Goal: Complete application form

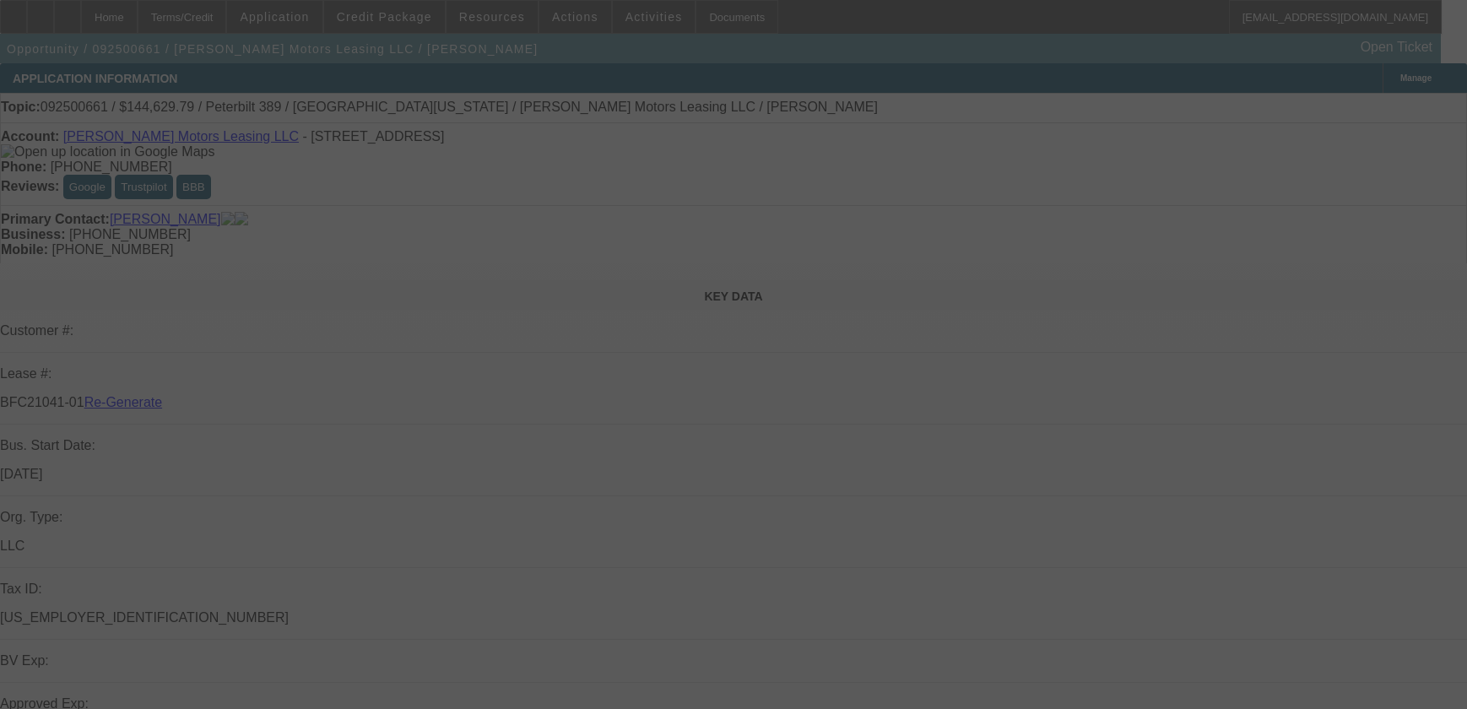
select select "3"
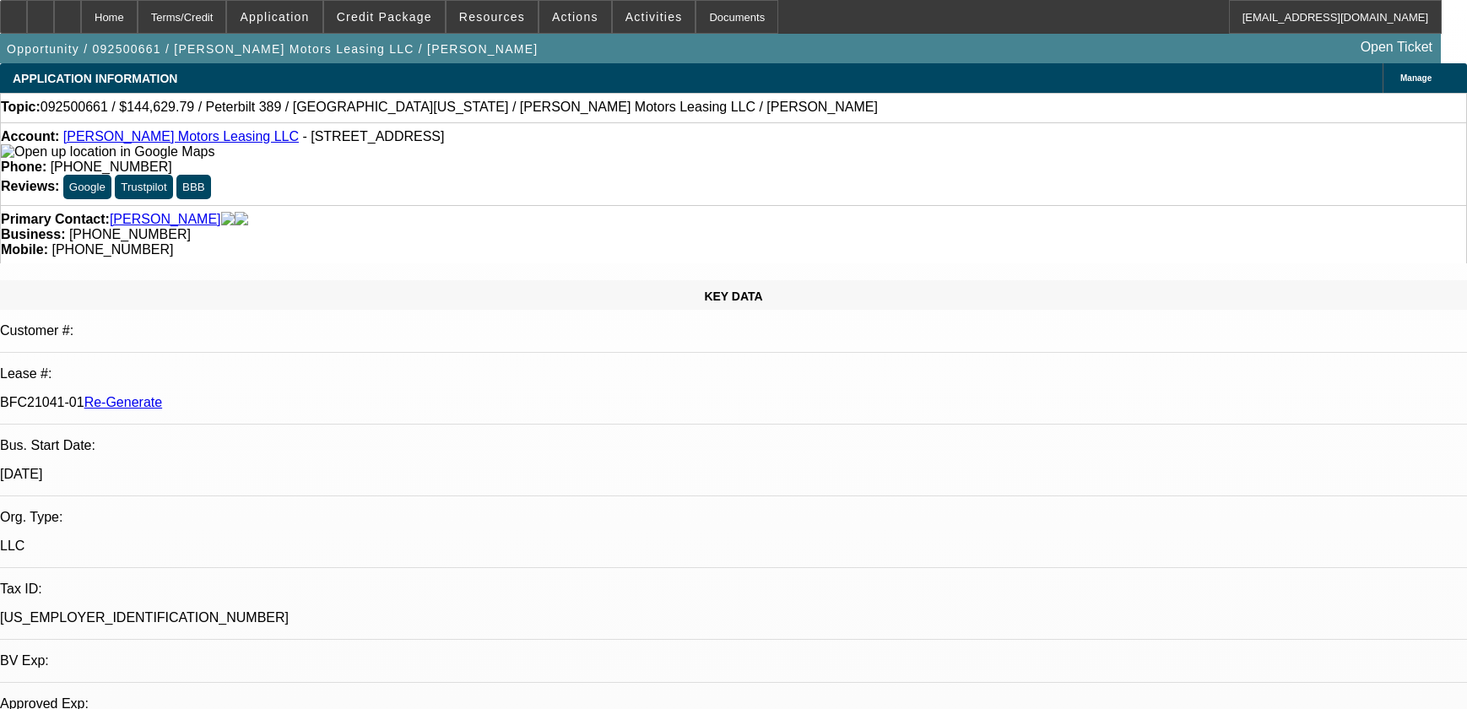
select select "0"
select select "1"
select select "2"
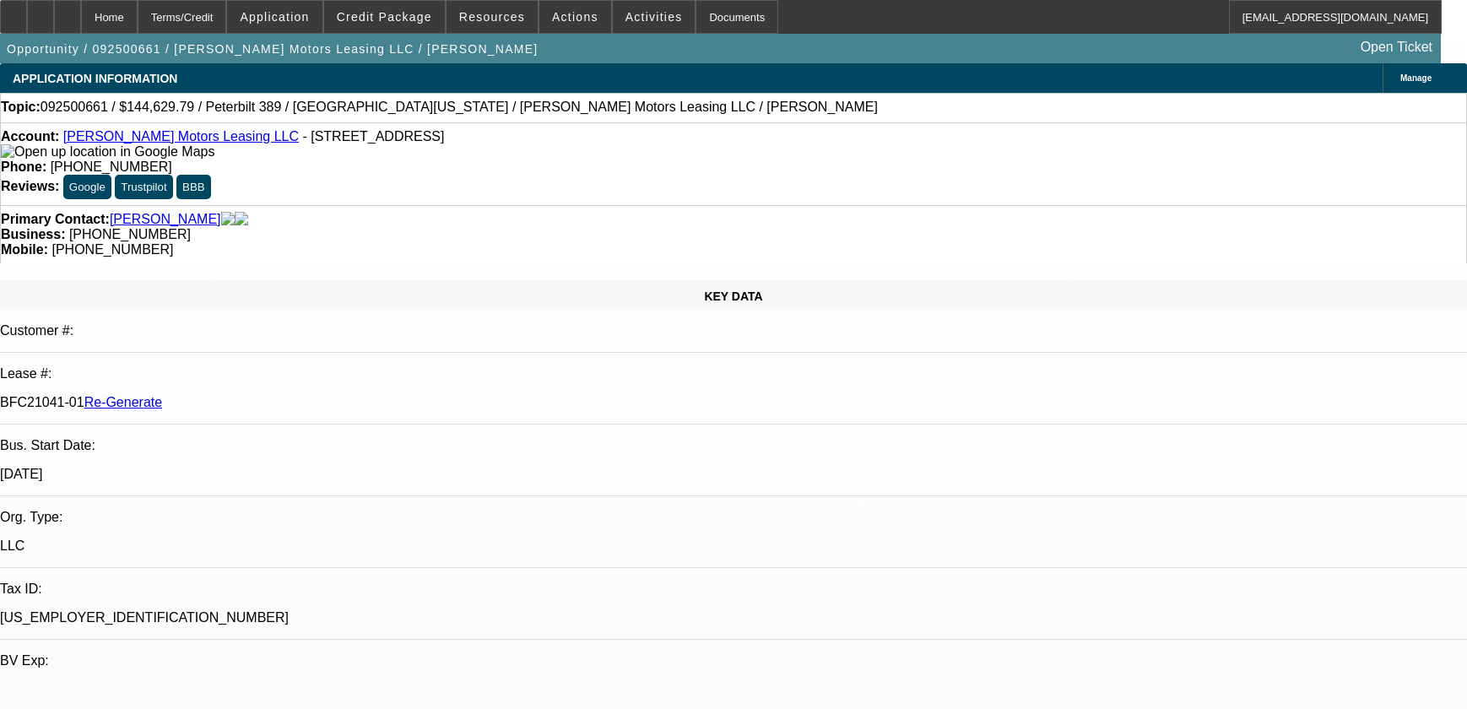
select select "6"
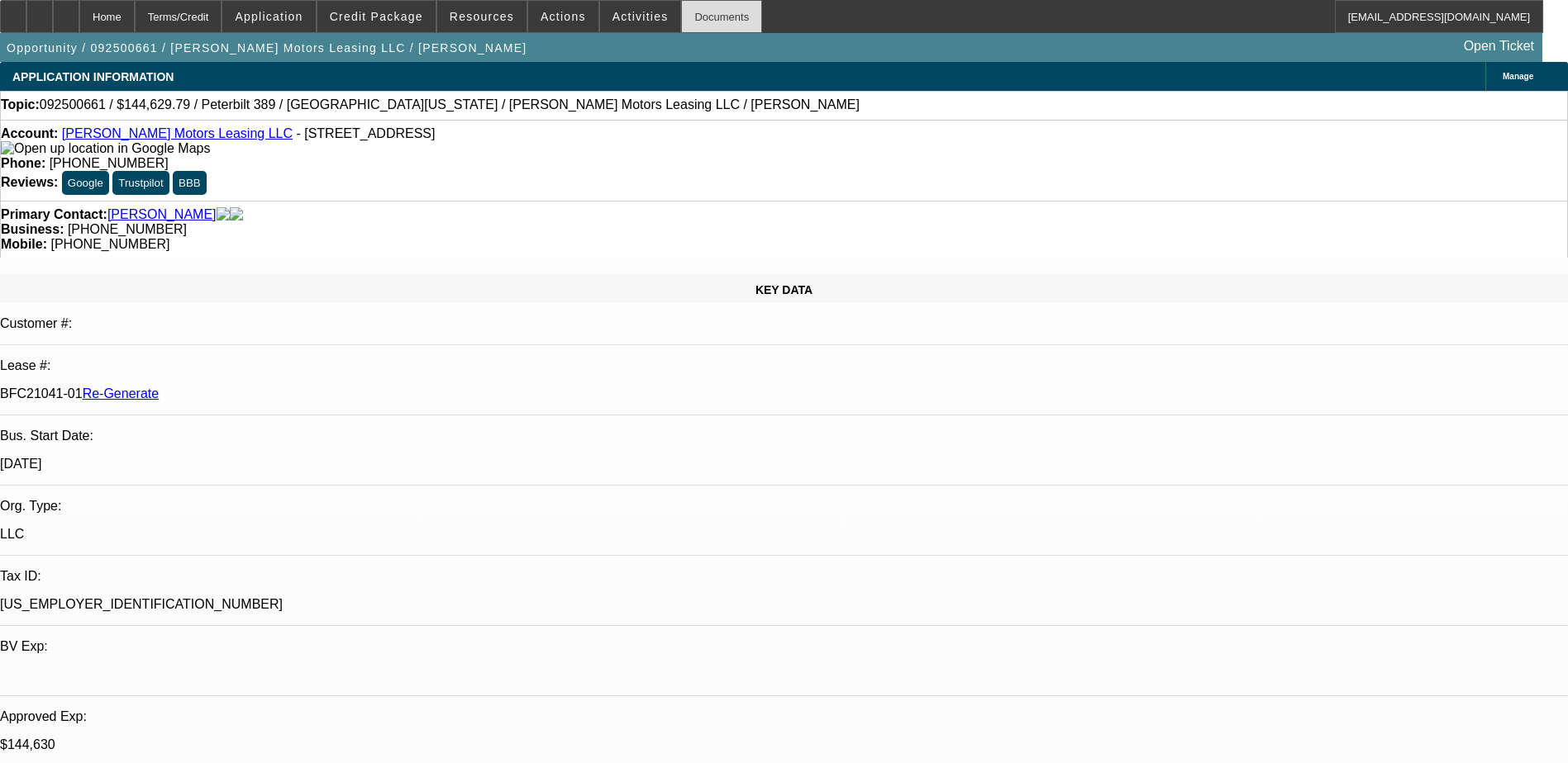
click at [689, 19] on div "Documents" at bounding box center [721, 17] width 81 height 33
type input "terr"
drag, startPoint x: 1362, startPoint y: 71, endPoint x: 1255, endPoint y: 71, distance: 107.0
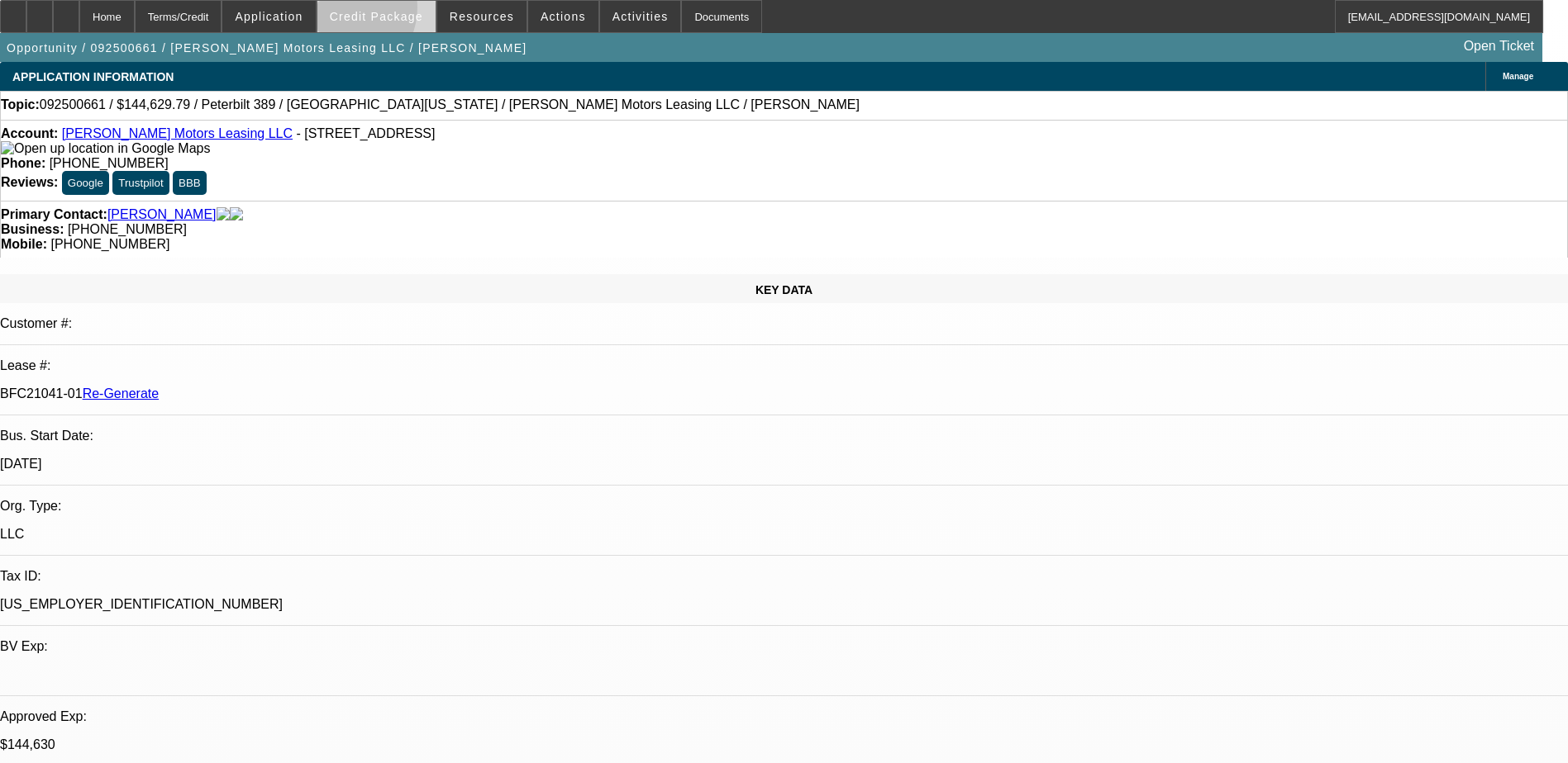
click at [364, 11] on span "Credit Package" at bounding box center [376, 17] width 93 height 14
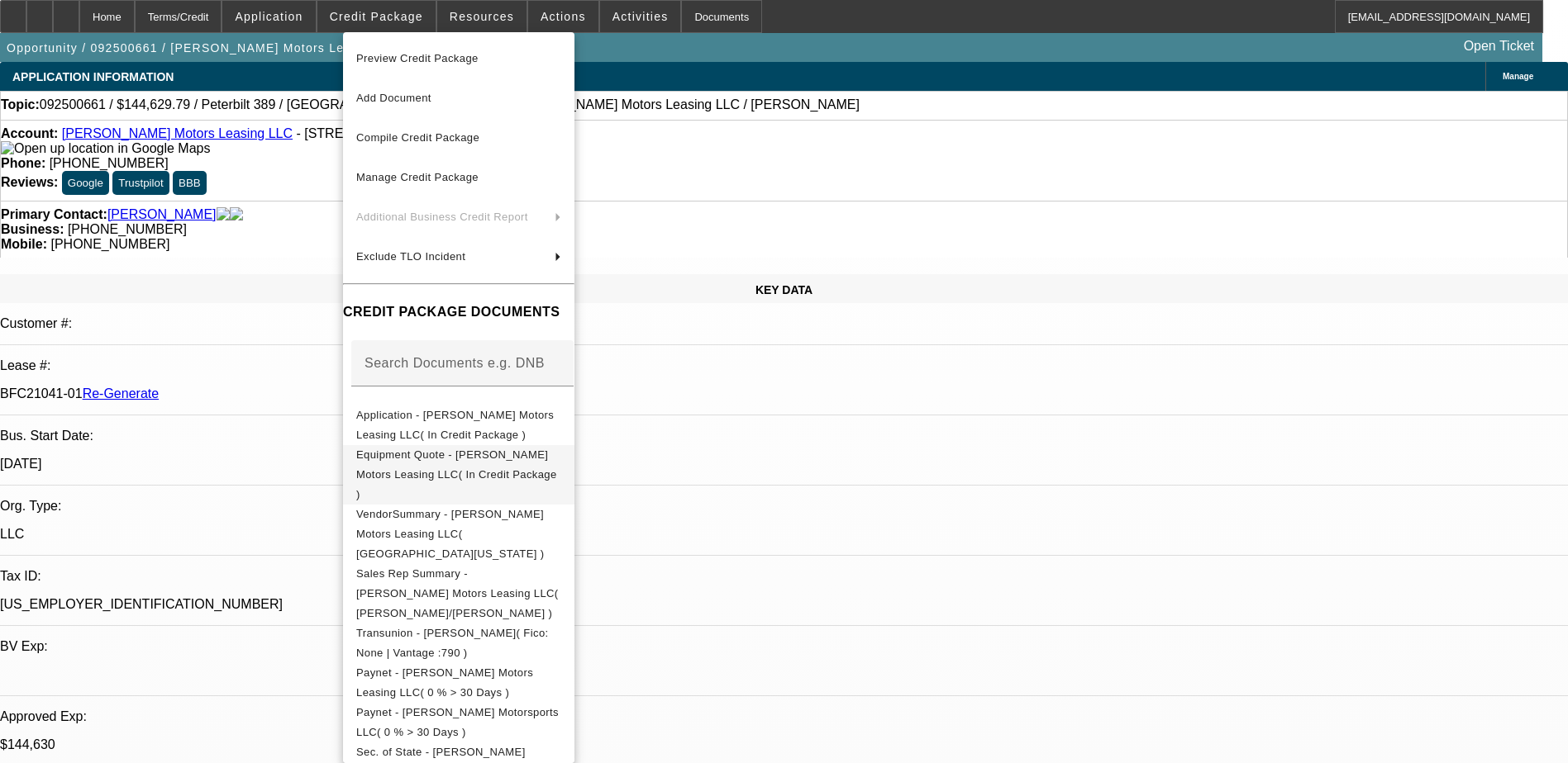
click at [516, 471] on button "Equipment Quote - Durick Motors Leasing LLC( In Credit Package )" at bounding box center [458, 474] width 231 height 60
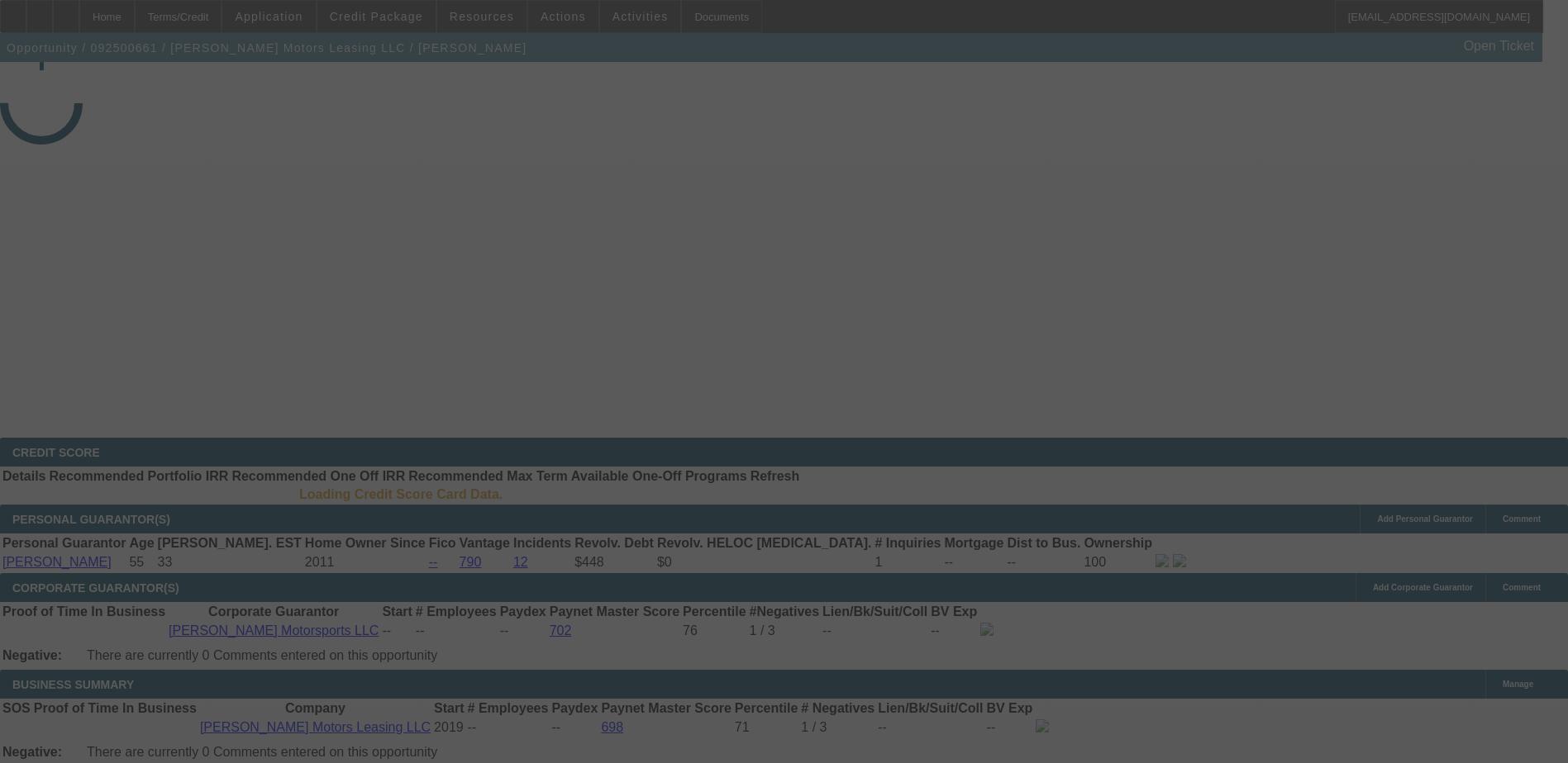
select select "3"
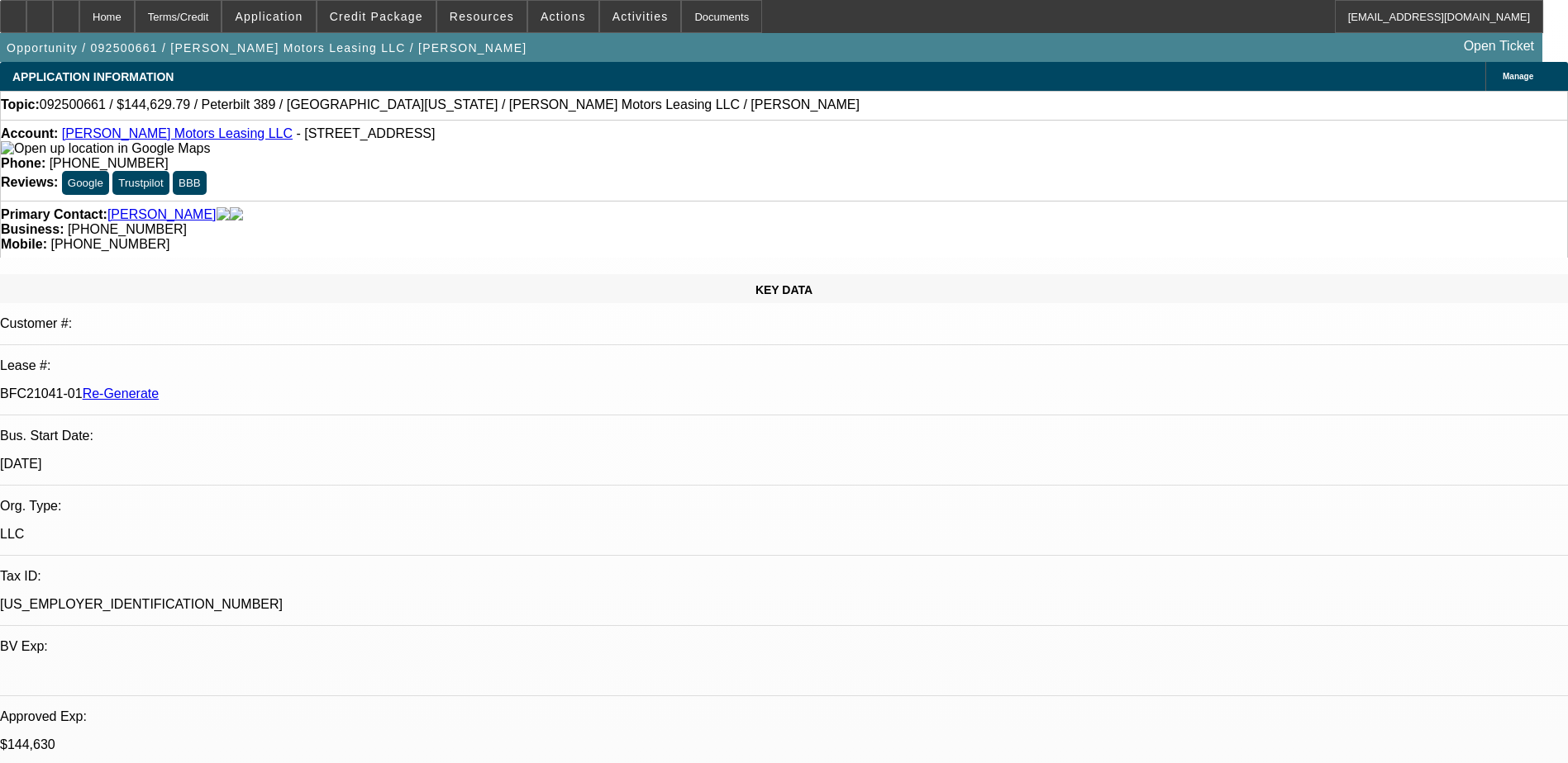
select select "0"
select select "2"
select select "0"
select select "6"
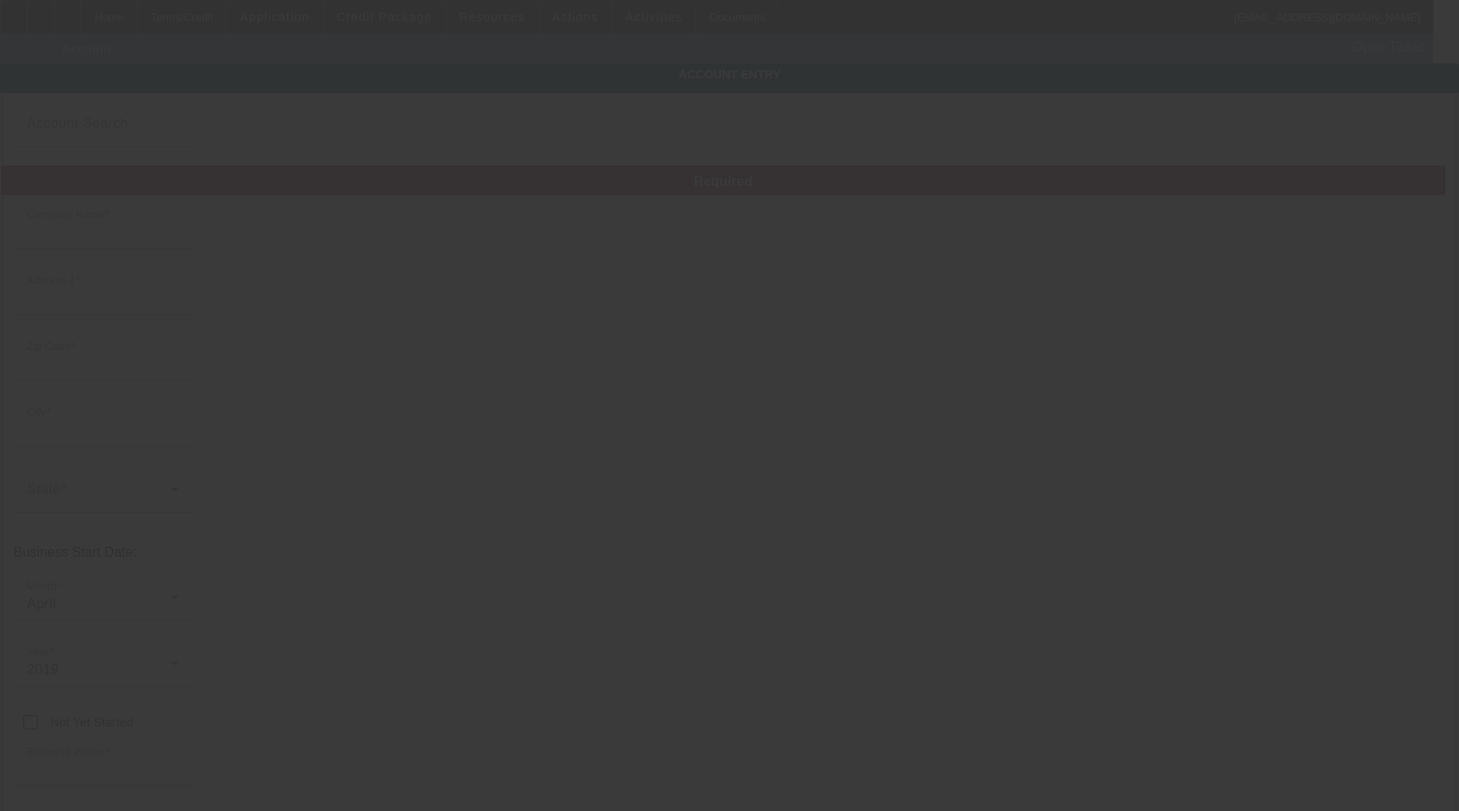
type input "[PERSON_NAME] Motors Leasing LLC"
type input "[STREET_ADDRESS]"
type input "59901"
type input "Kalispell"
type input "[PHONE_NUMBER]"
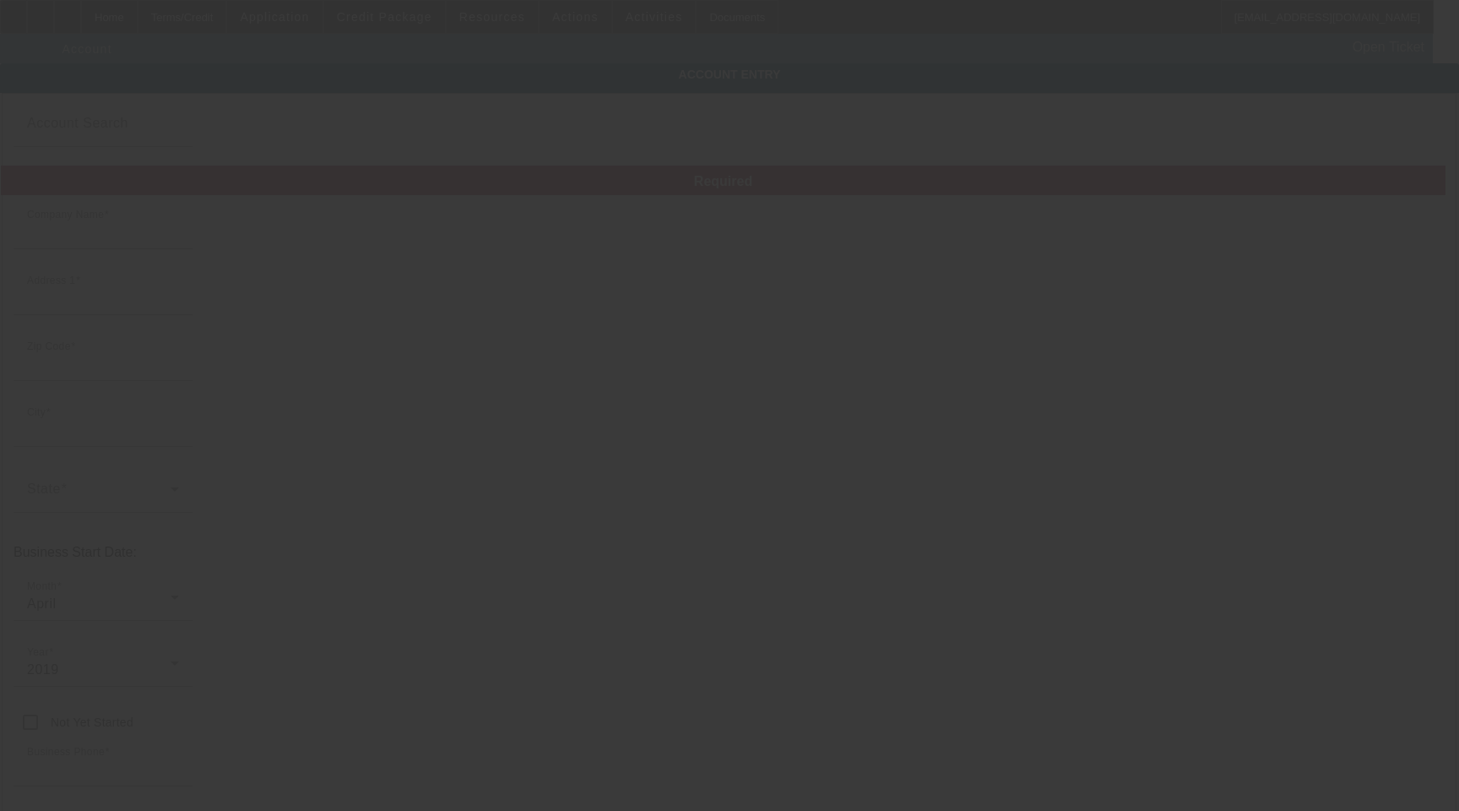
type input "Ste 49"
type input "duricktowing@gmail.com"
type input "Flathead"
type input "46-1190433"
type input "https://DAKOTATRUCKREPAIR.COM"
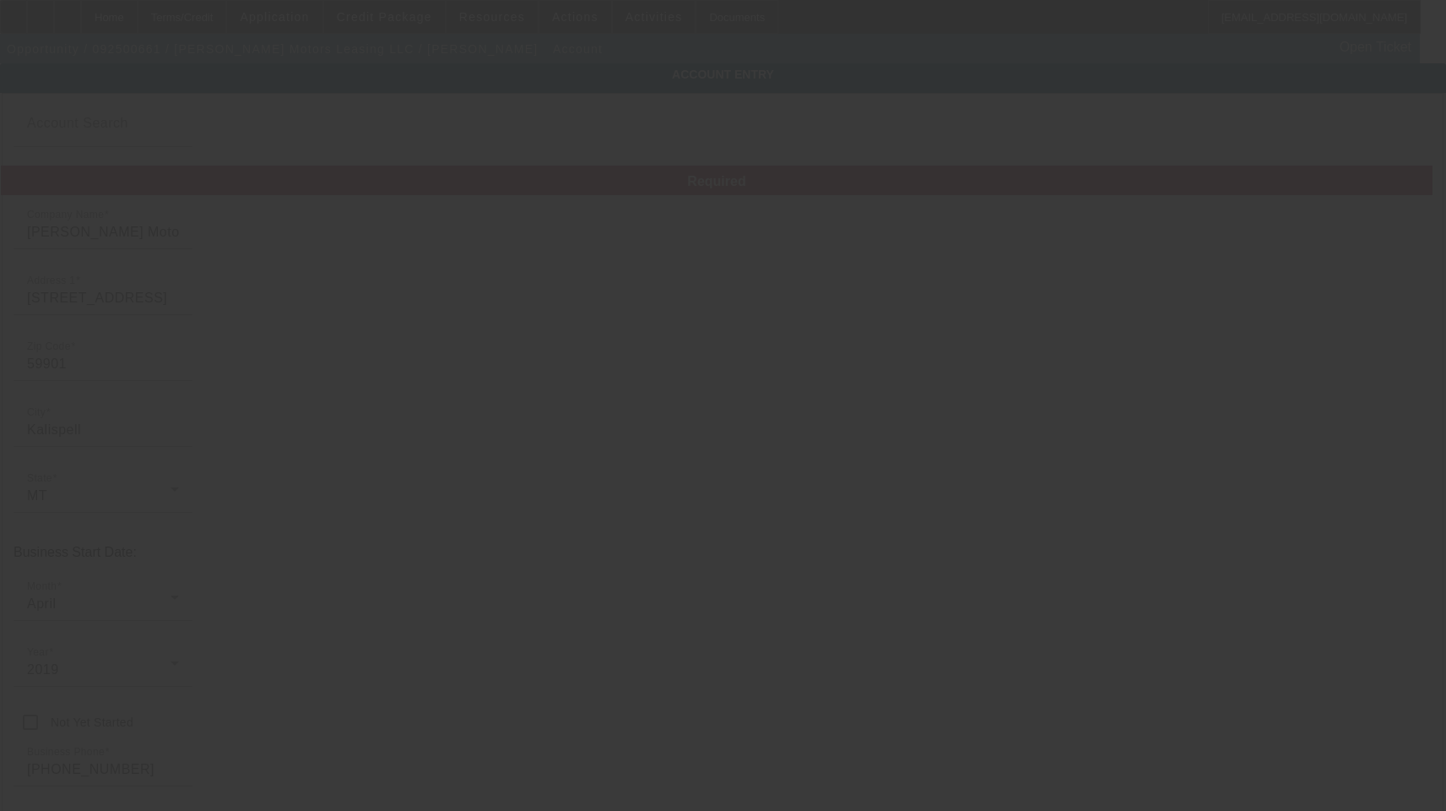
type input "9/30/2025"
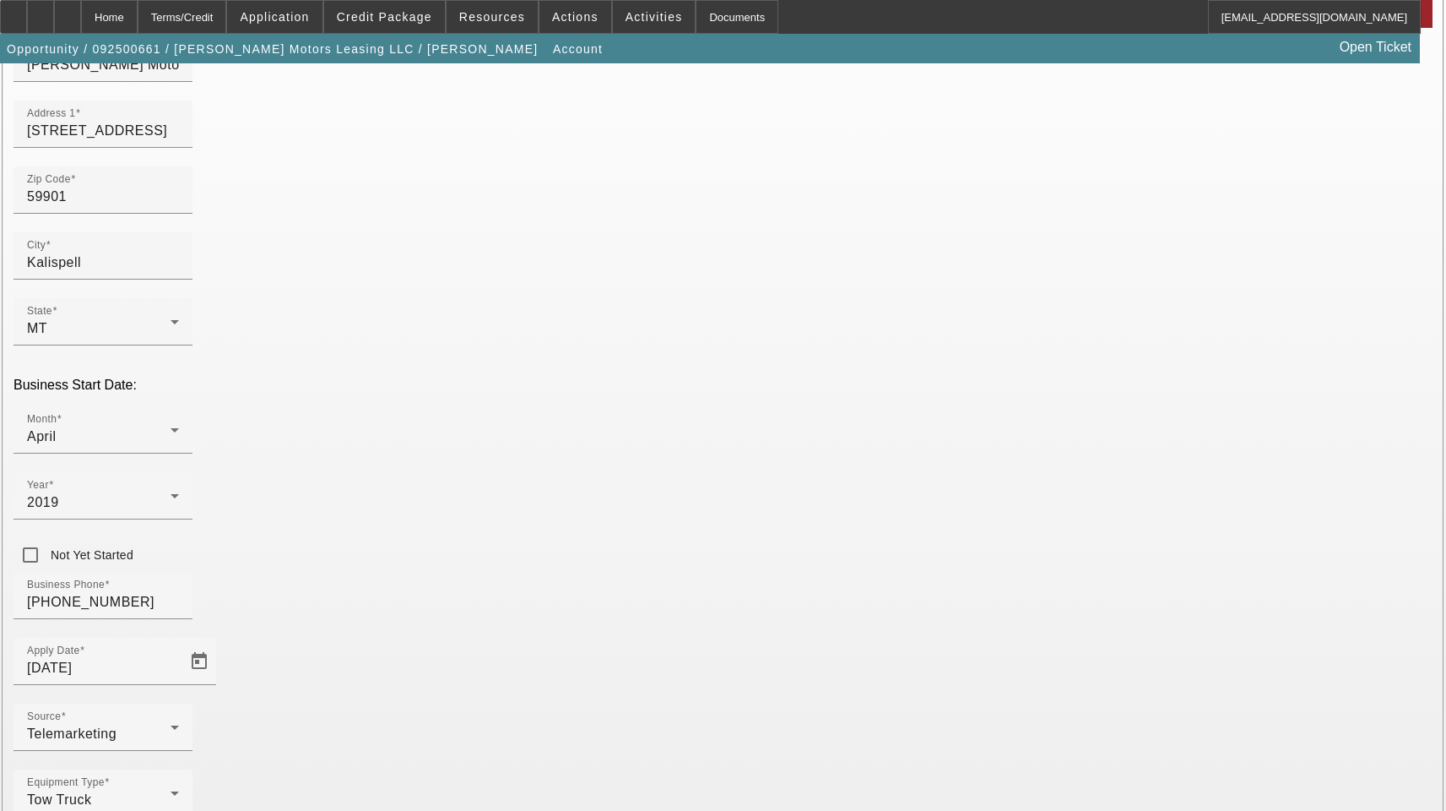
scroll to position [185, 0]
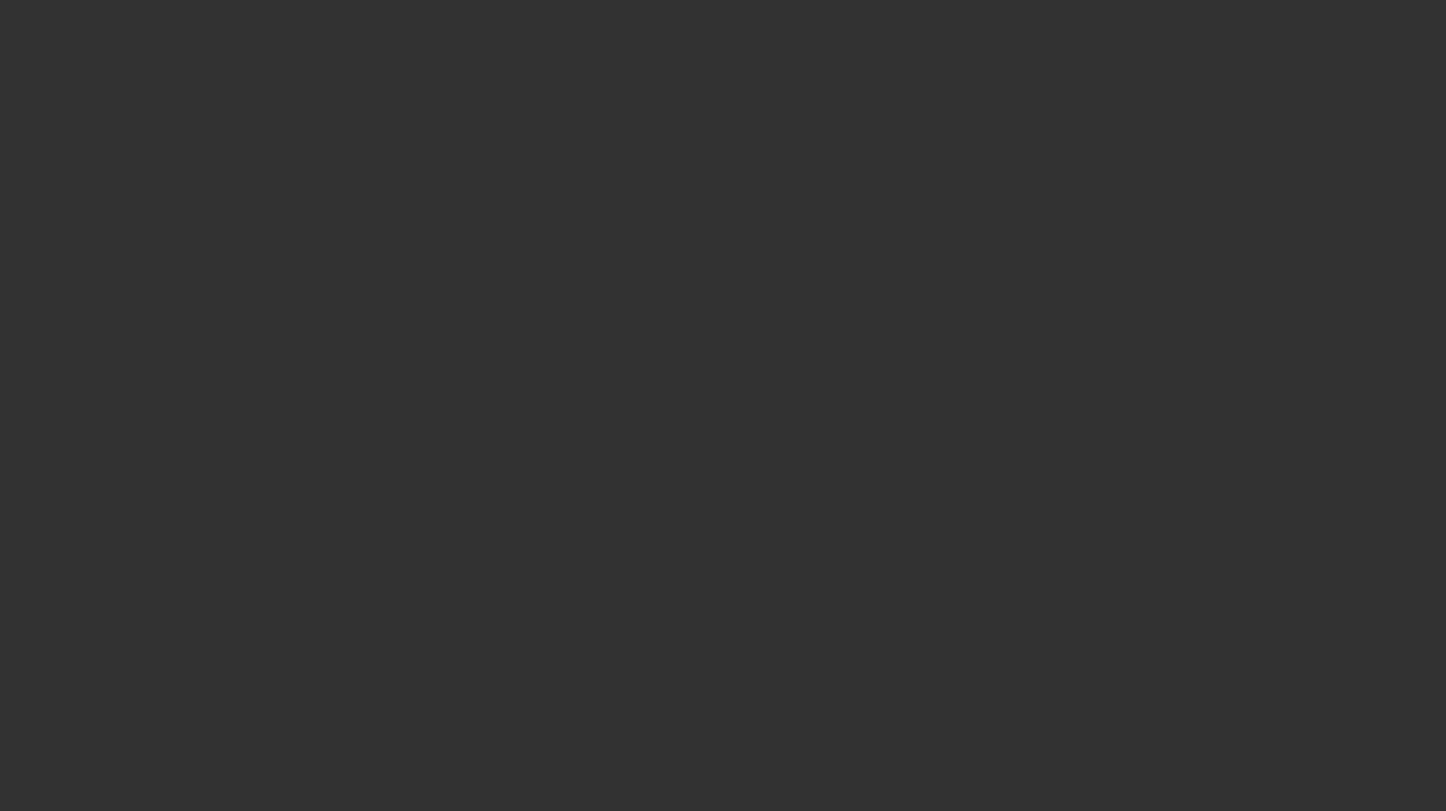
select select "3"
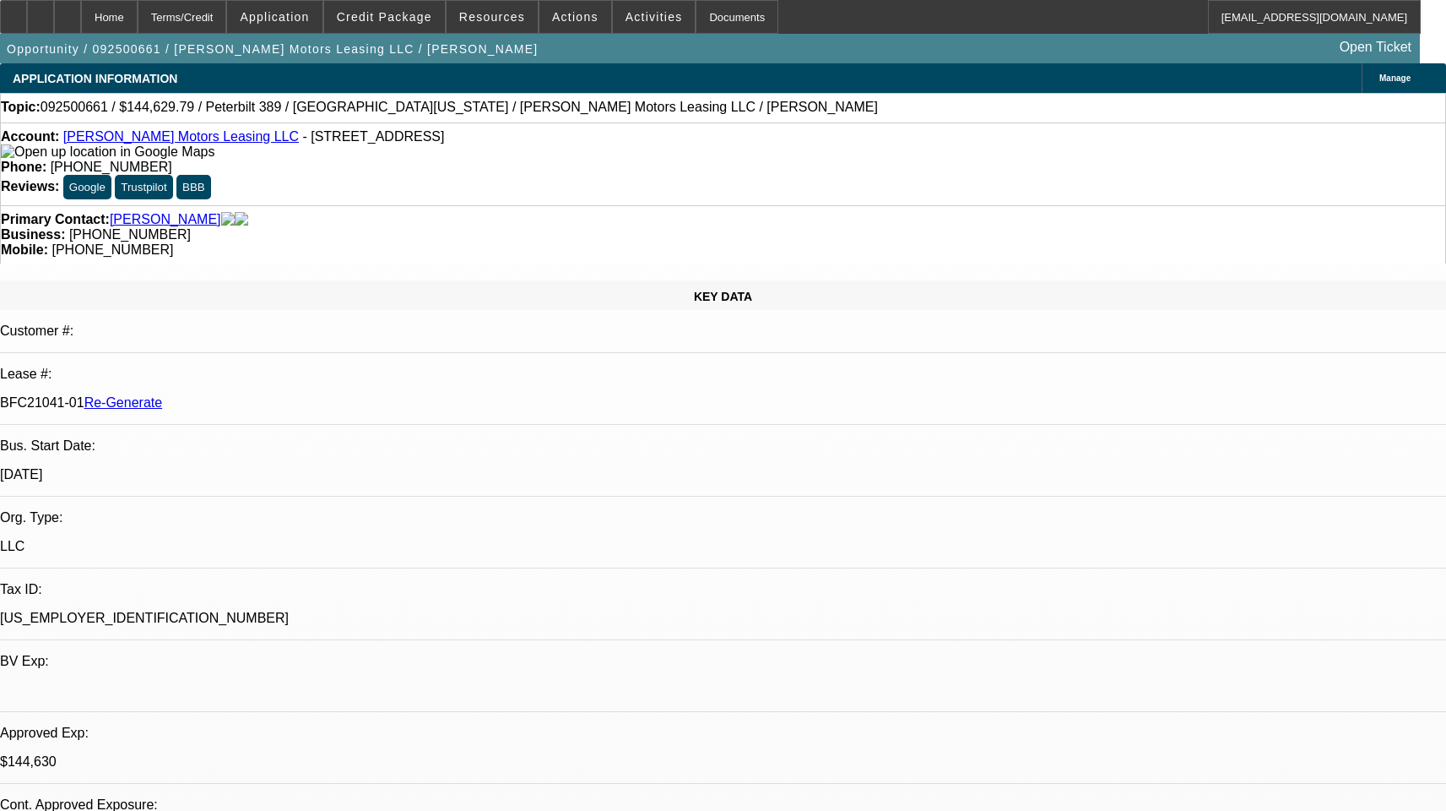
select select "0"
select select "1"
select select "2"
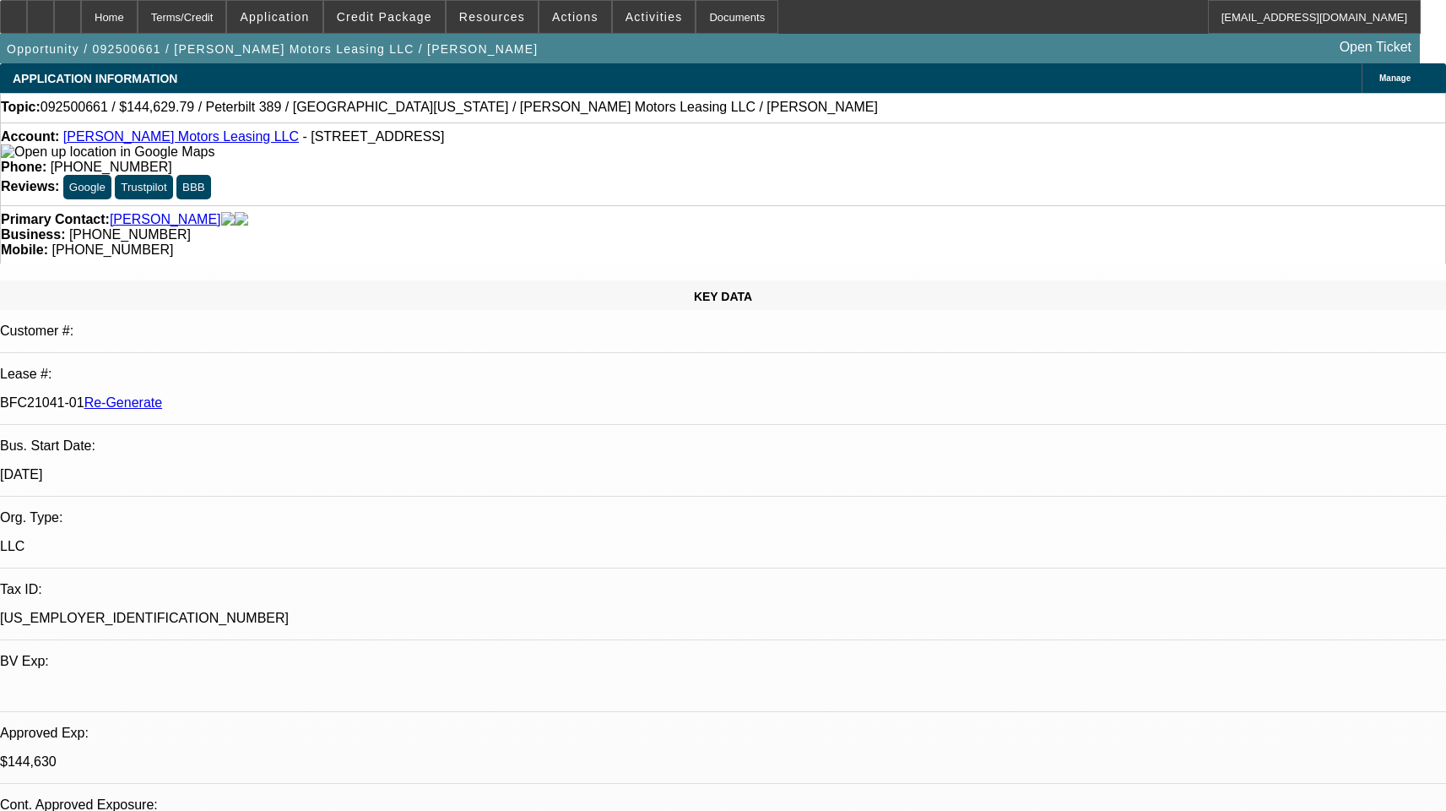
select select "6"
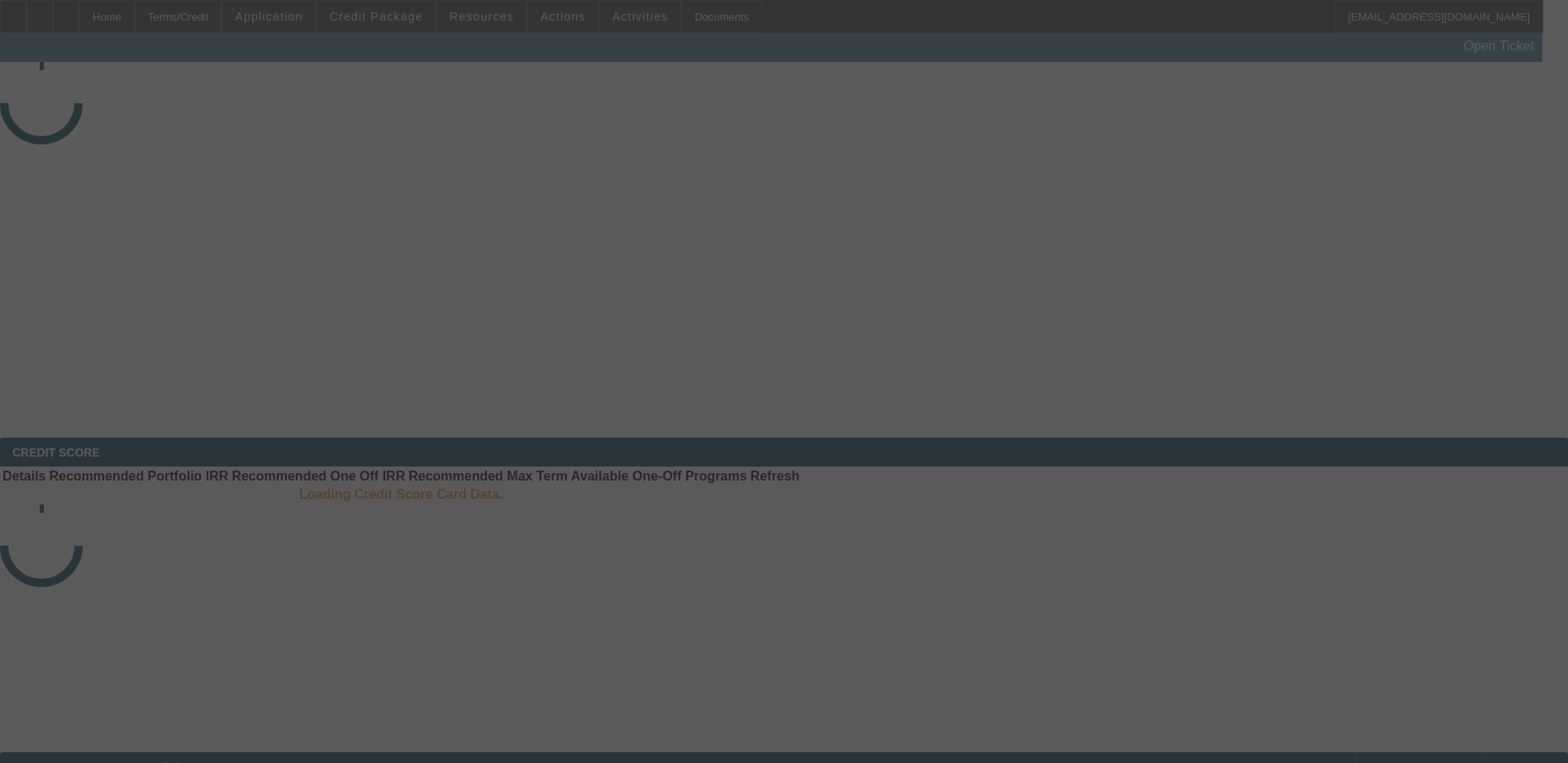
select select "4"
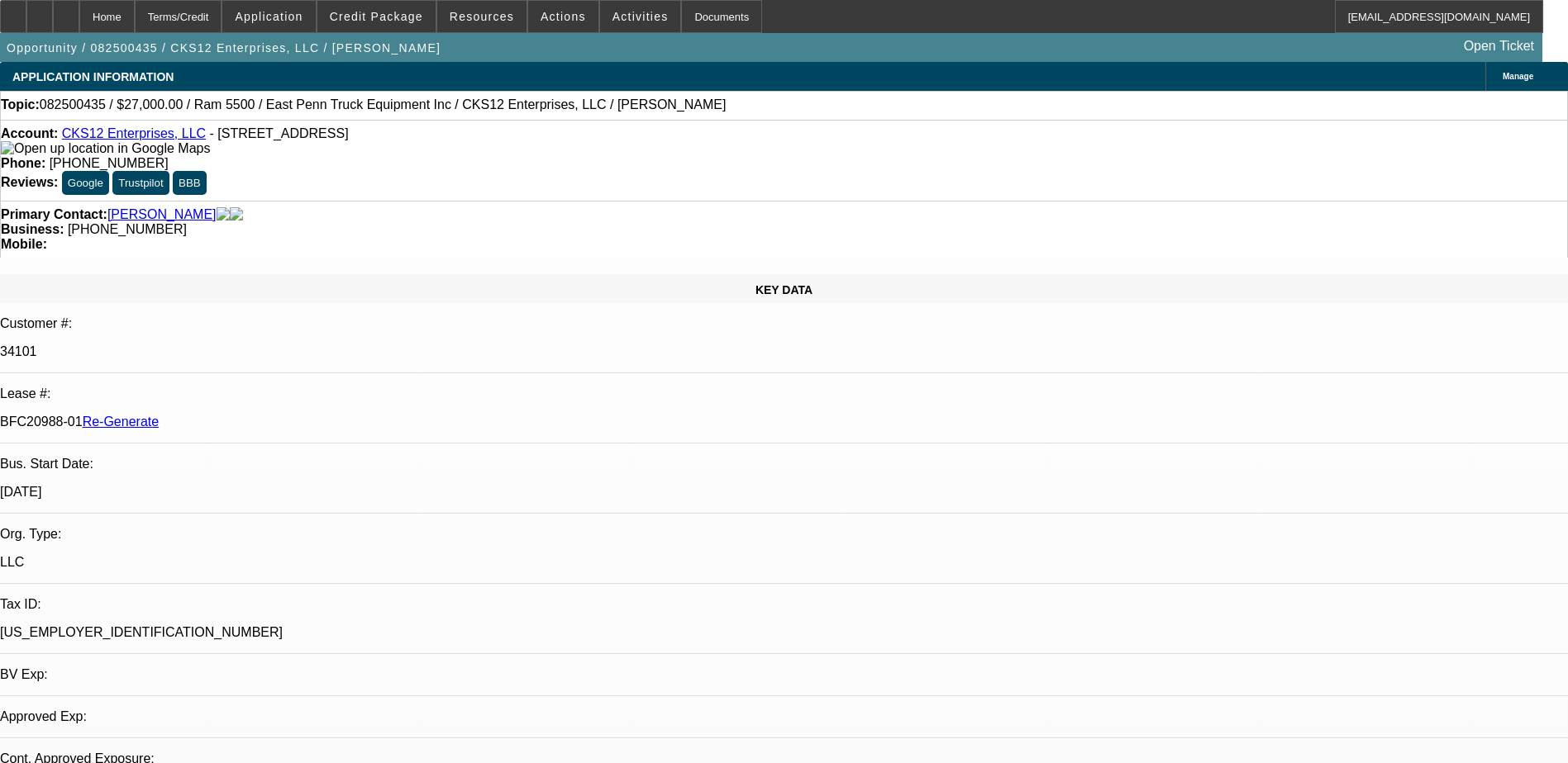
select select "0"
select select "2"
select select "0.1"
select select "1"
select select "2"
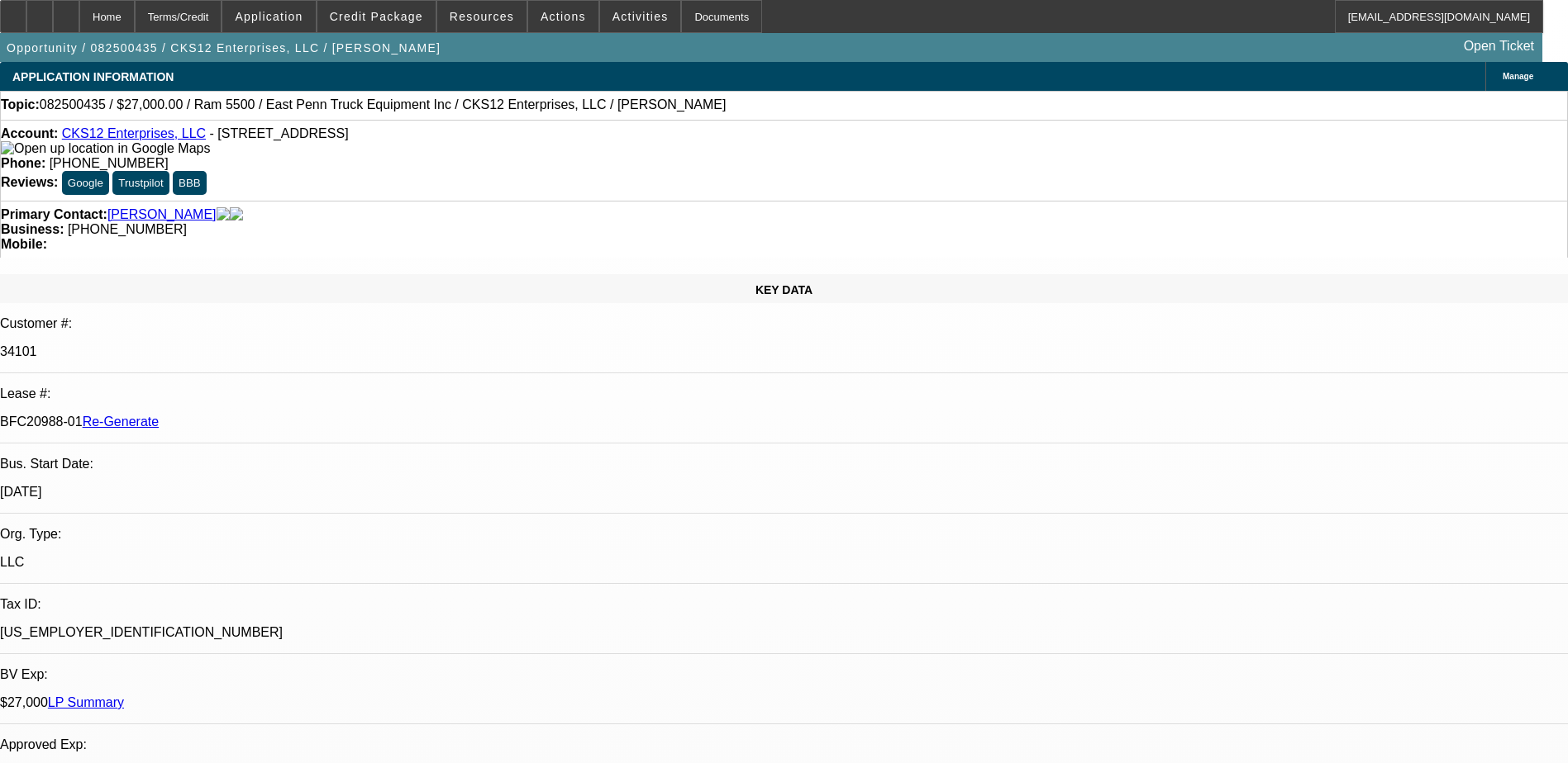
select select "4"
